Goal: Use online tool/utility: Utilize a website feature to perform a specific function

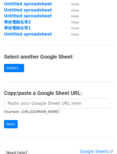
scroll to position [54, 0]
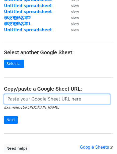
click at [6, 99] on input "url" at bounding box center [57, 99] width 106 height 10
paste input "[URL][DOMAIN_NAME]"
type input "[URL][DOMAIN_NAME]"
click at [4, 116] on input "Next" at bounding box center [11, 120] width 14 height 8
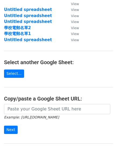
scroll to position [80, 0]
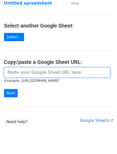
click at [11, 74] on input "url" at bounding box center [57, 72] width 106 height 10
paste input "https://docs.google.com/spreadsheets/d/1igl3cm0LqzbT0ktn47iFb9EWCFGOuxtCVD8DLNK…"
type input "https://docs.google.com/spreadsheets/d/1igl3cm0LqzbT0ktn47iFb9EWCFGOuxtCVD8DLNK…"
click at [4, 89] on input "Next" at bounding box center [11, 93] width 14 height 8
